Goal: Task Accomplishment & Management: Manage account settings

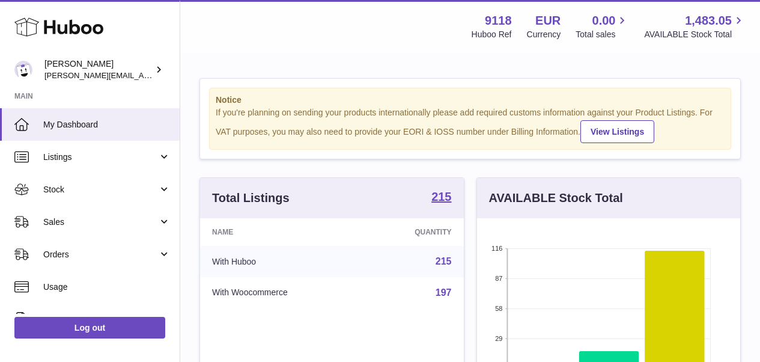
scroll to position [187, 263]
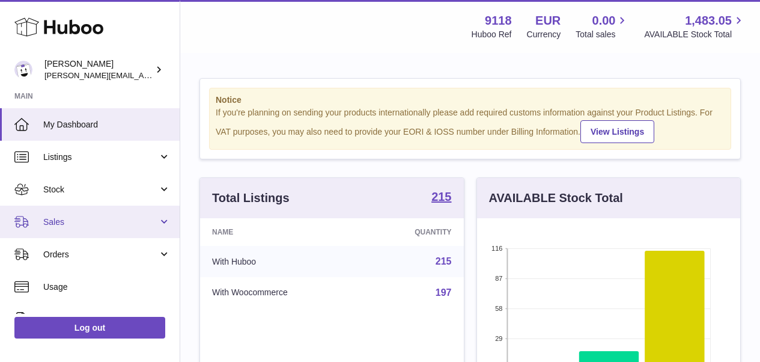
click at [91, 211] on link "Sales" at bounding box center [90, 222] width 180 height 32
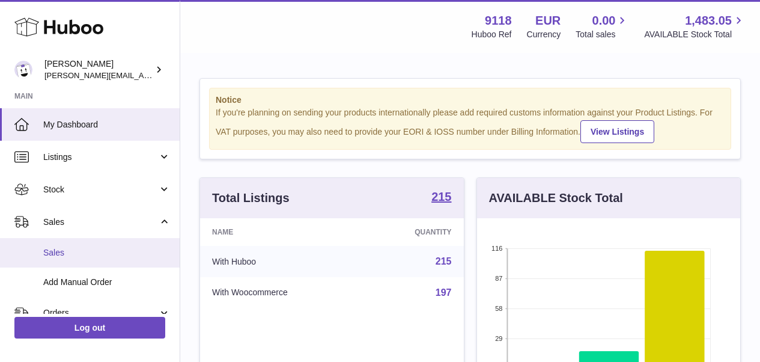
click at [74, 249] on span "Sales" at bounding box center [106, 252] width 127 height 11
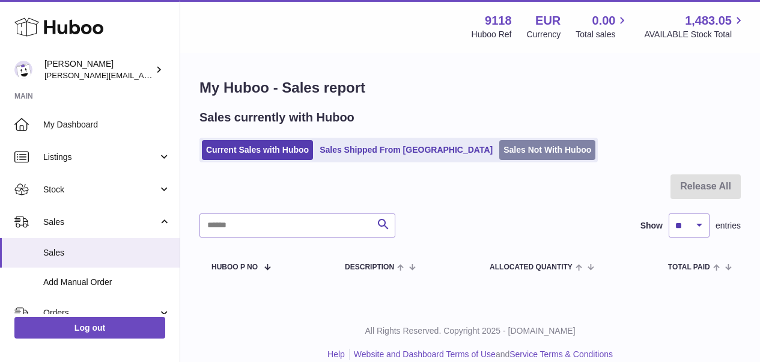
click at [499, 150] on link "Sales Not With Huboo" at bounding box center [547, 150] width 96 height 20
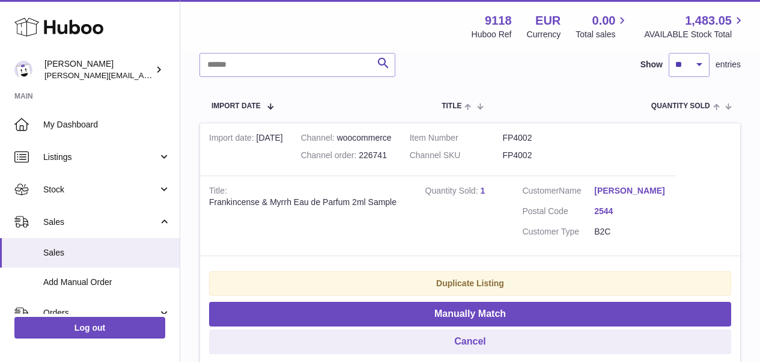
scroll to position [216, 0]
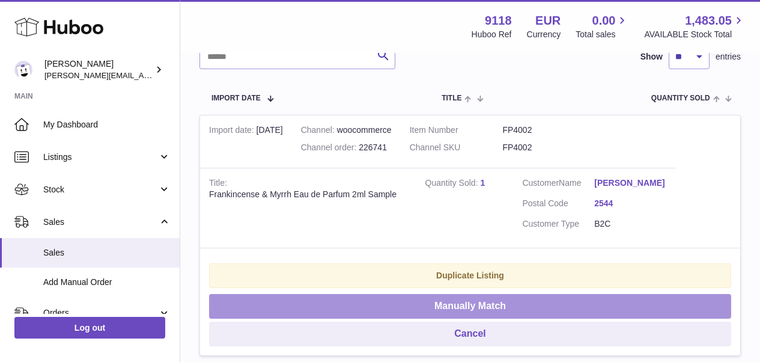
click at [642, 308] on button "Manually Match" at bounding box center [470, 306] width 522 height 25
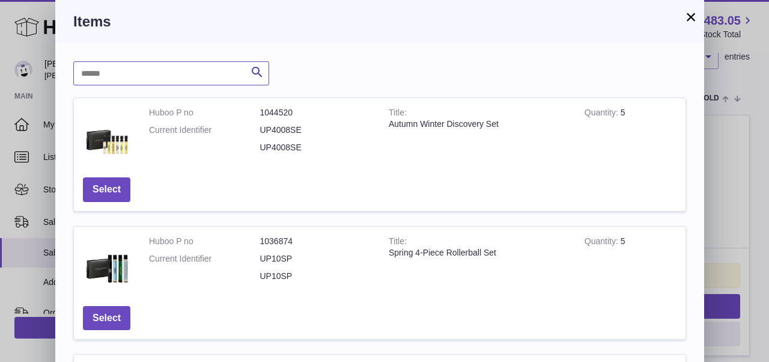
click at [239, 71] on input "text" at bounding box center [171, 73] width 196 height 24
type input "******"
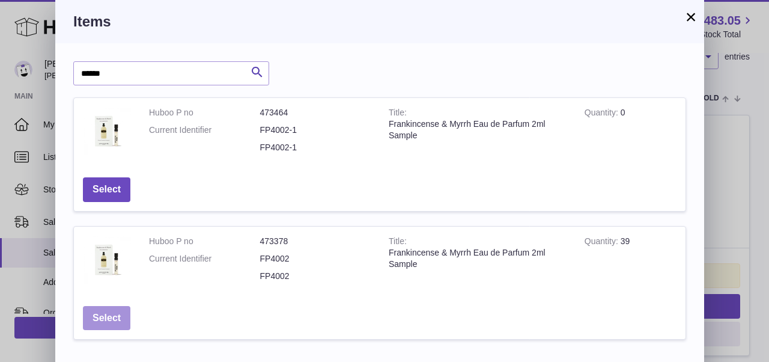
click at [116, 311] on button "Select" at bounding box center [106, 318] width 47 height 25
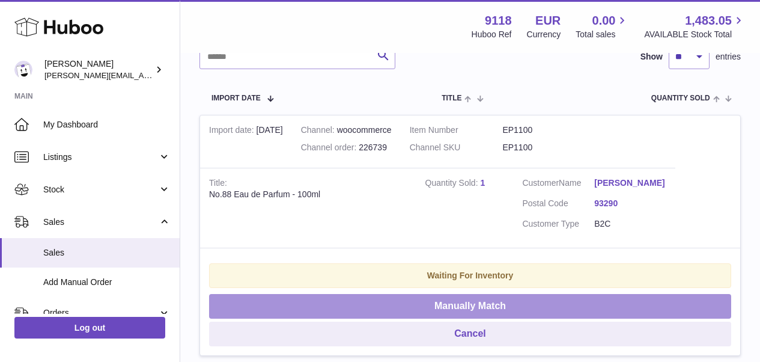
click at [350, 296] on button "Manually Match" at bounding box center [470, 306] width 522 height 25
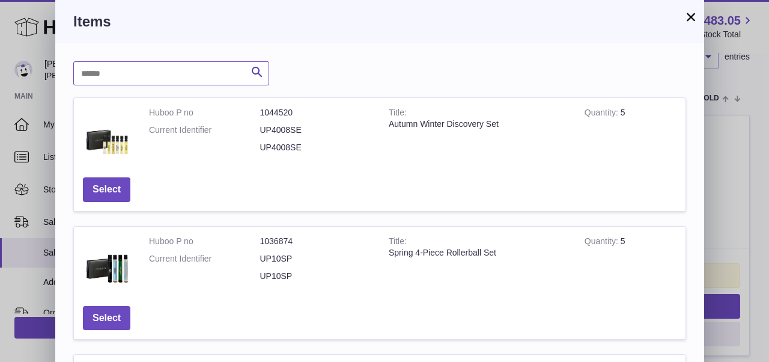
click at [190, 74] on input "text" at bounding box center [171, 73] width 196 height 24
type input "******"
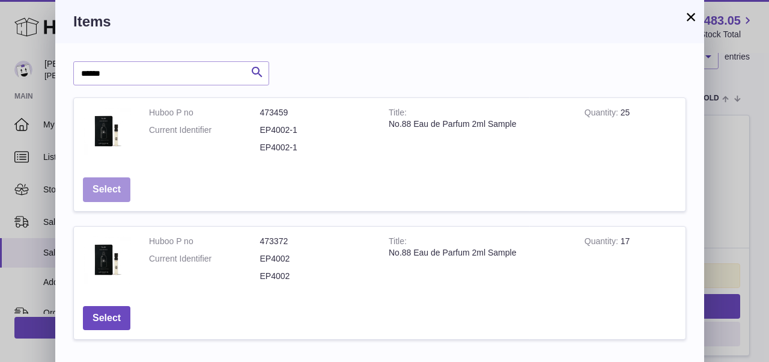
click at [111, 198] on button "Select" at bounding box center [106, 189] width 47 height 25
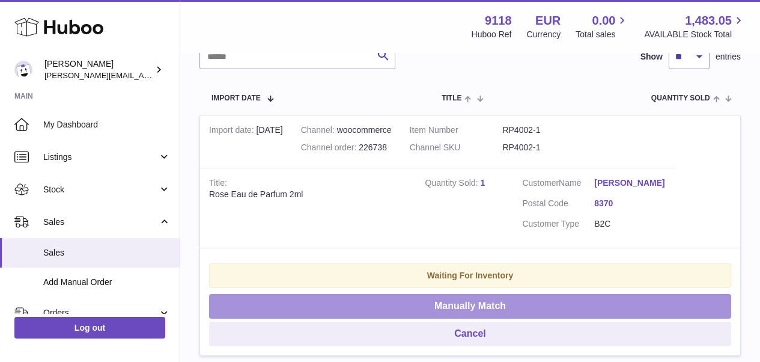
click at [293, 301] on button "Manually Match" at bounding box center [470, 306] width 522 height 25
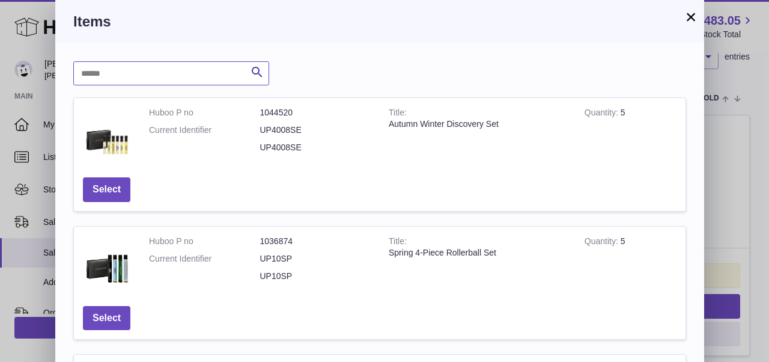
click at [197, 80] on input "text" at bounding box center [171, 73] width 196 height 24
type input "******"
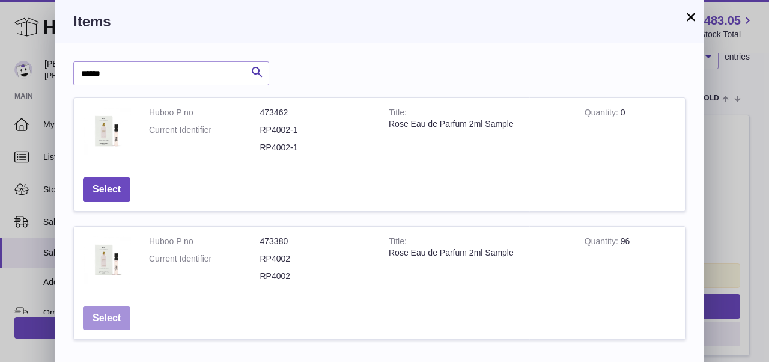
click at [107, 316] on button "Select" at bounding box center [106, 318] width 47 height 25
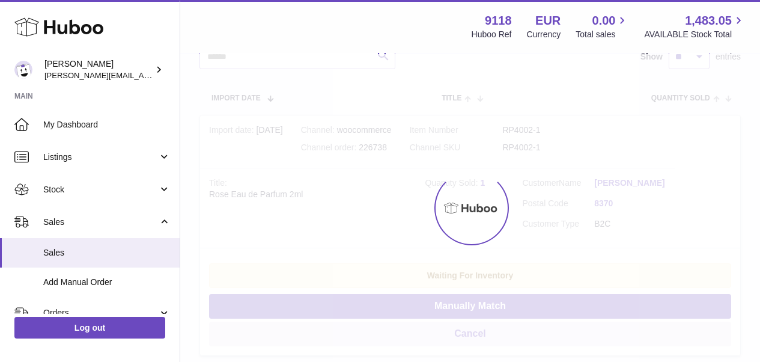
scroll to position [61, 0]
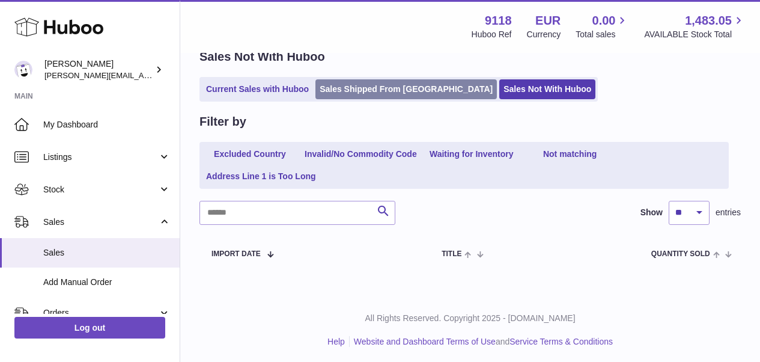
click at [340, 87] on link "Sales Shipped From [GEOGRAPHIC_DATA]" at bounding box center [405, 89] width 181 height 20
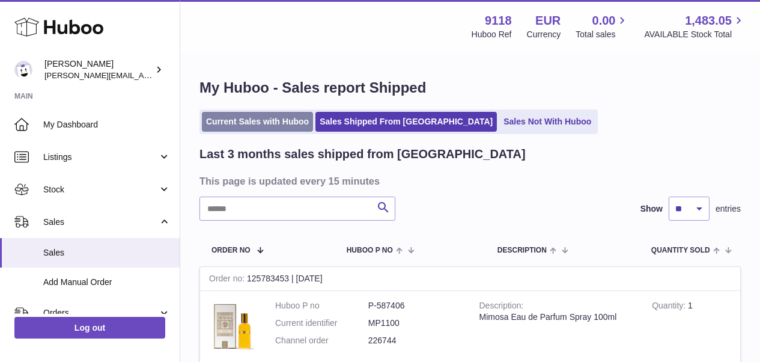
click at [301, 128] on link "Current Sales with Huboo" at bounding box center [257, 122] width 111 height 20
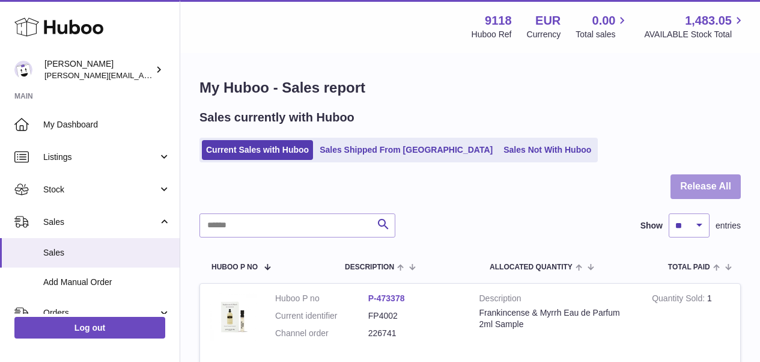
click at [705, 178] on button "Release All" at bounding box center [706, 186] width 70 height 25
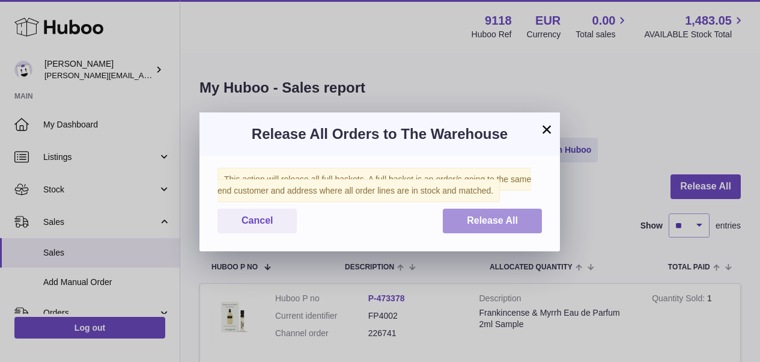
click at [516, 222] on span "Release All" at bounding box center [492, 220] width 51 height 10
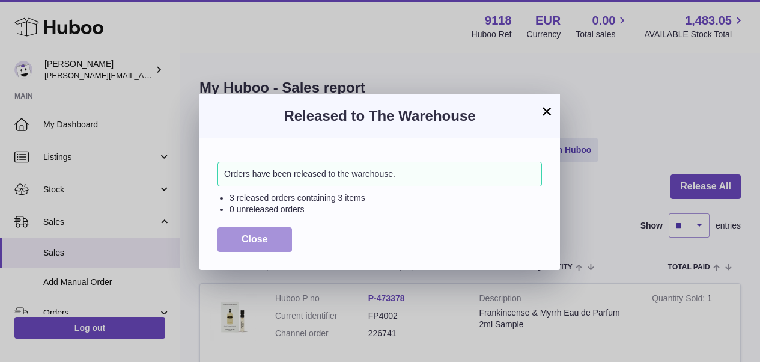
click at [270, 234] on button "Close" at bounding box center [255, 239] width 75 height 25
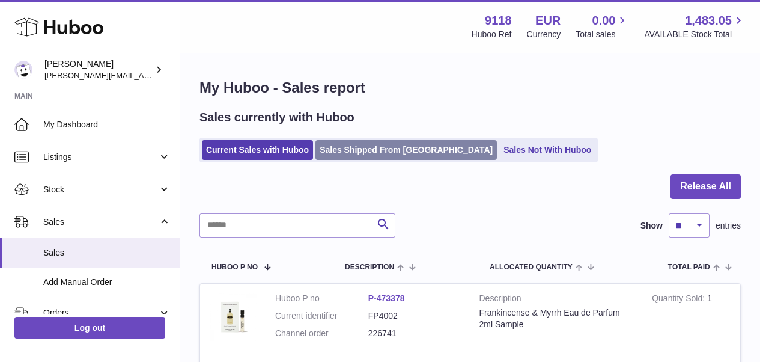
click at [347, 152] on link "Sales Shipped From [GEOGRAPHIC_DATA]" at bounding box center [405, 150] width 181 height 20
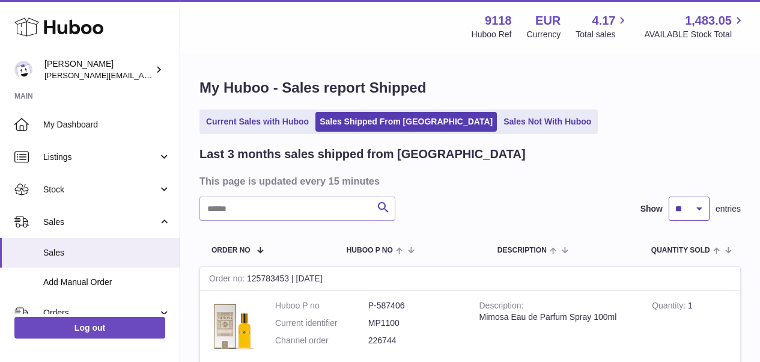
select select "**"
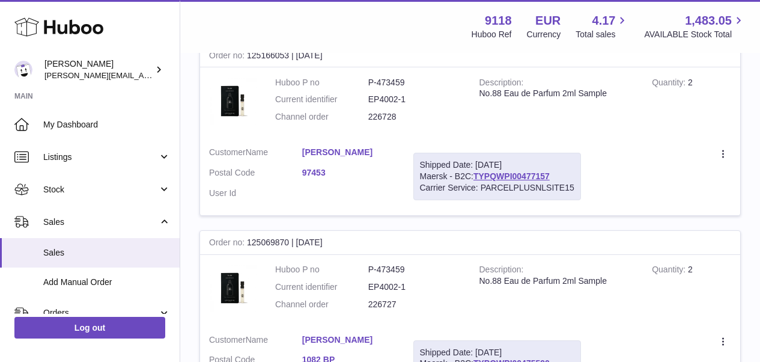
scroll to position [5172, 0]
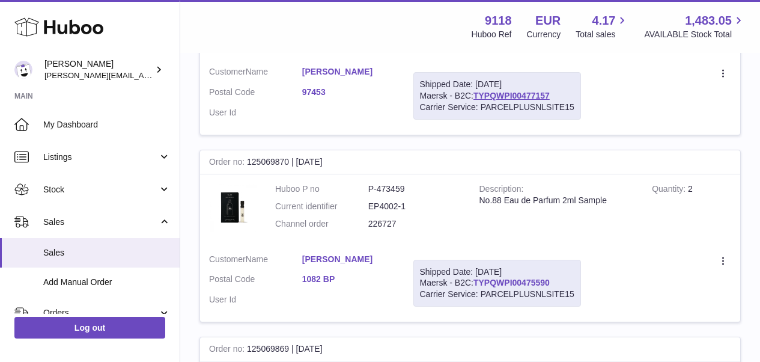
drag, startPoint x: 561, startPoint y: 210, endPoint x: 477, endPoint y: 211, distance: 84.1
click at [477, 260] on div "Shipped Date: 22nd Sep 2025 Maersk - B2C: TYPQWPI00475590 Carrier Service: PARC…" at bounding box center [497, 283] width 168 height 47
copy link "TYPQWPI00475590"
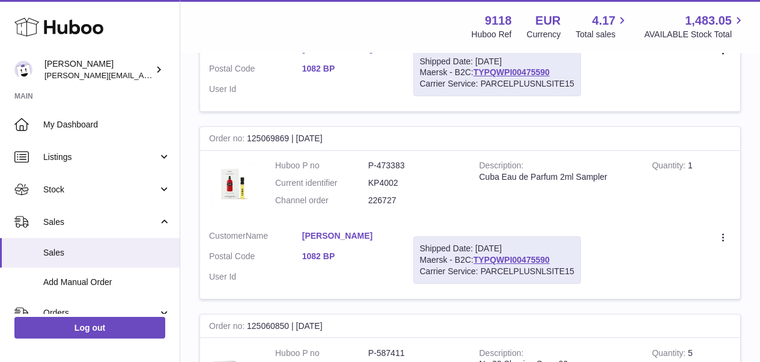
scroll to position [5480, 0]
